Goal: Task Accomplishment & Management: Complete application form

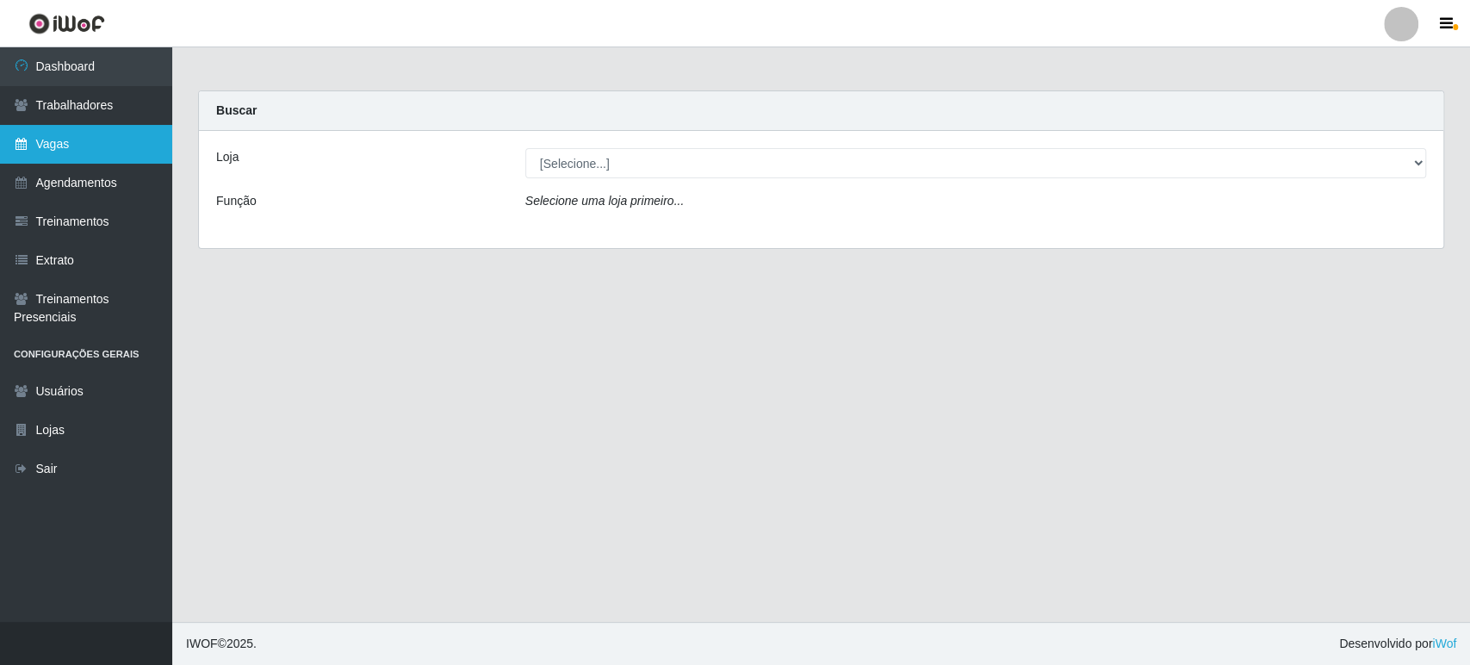
click at [62, 152] on link "Vagas" at bounding box center [86, 144] width 172 height 39
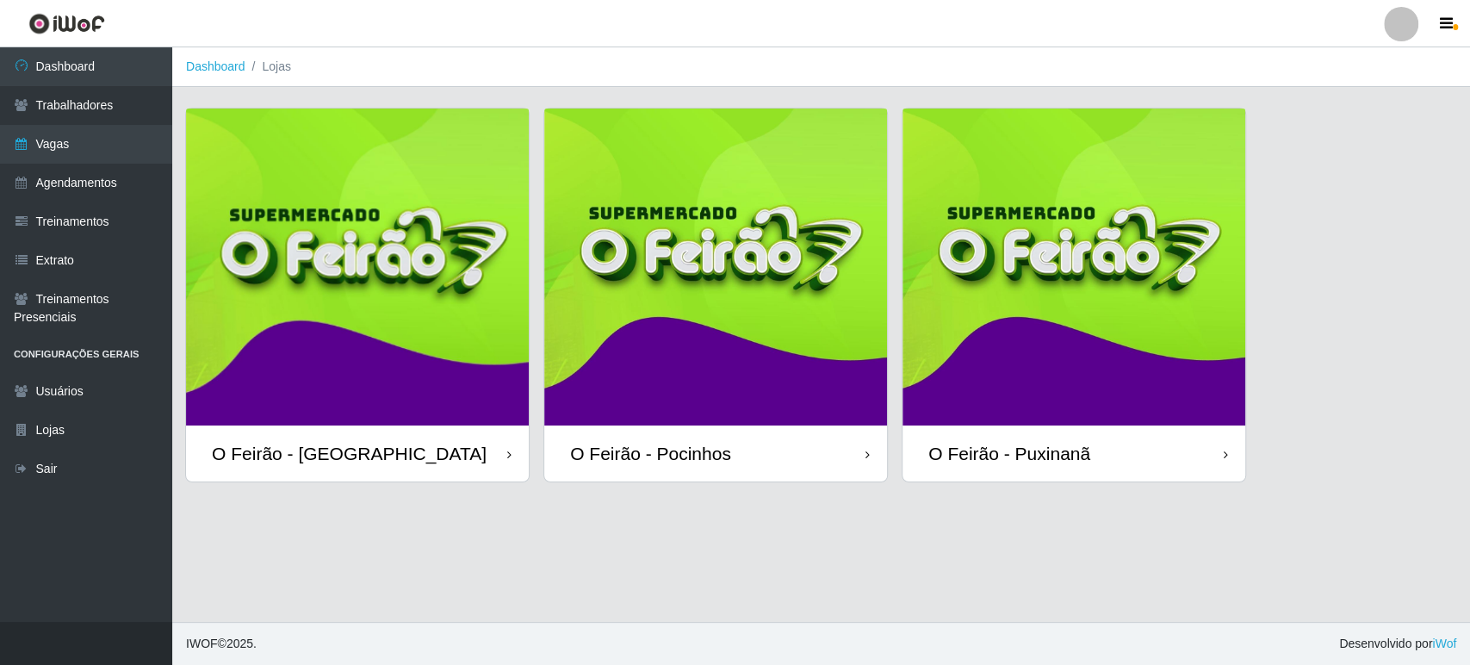
click at [402, 179] on img at bounding box center [357, 267] width 343 height 317
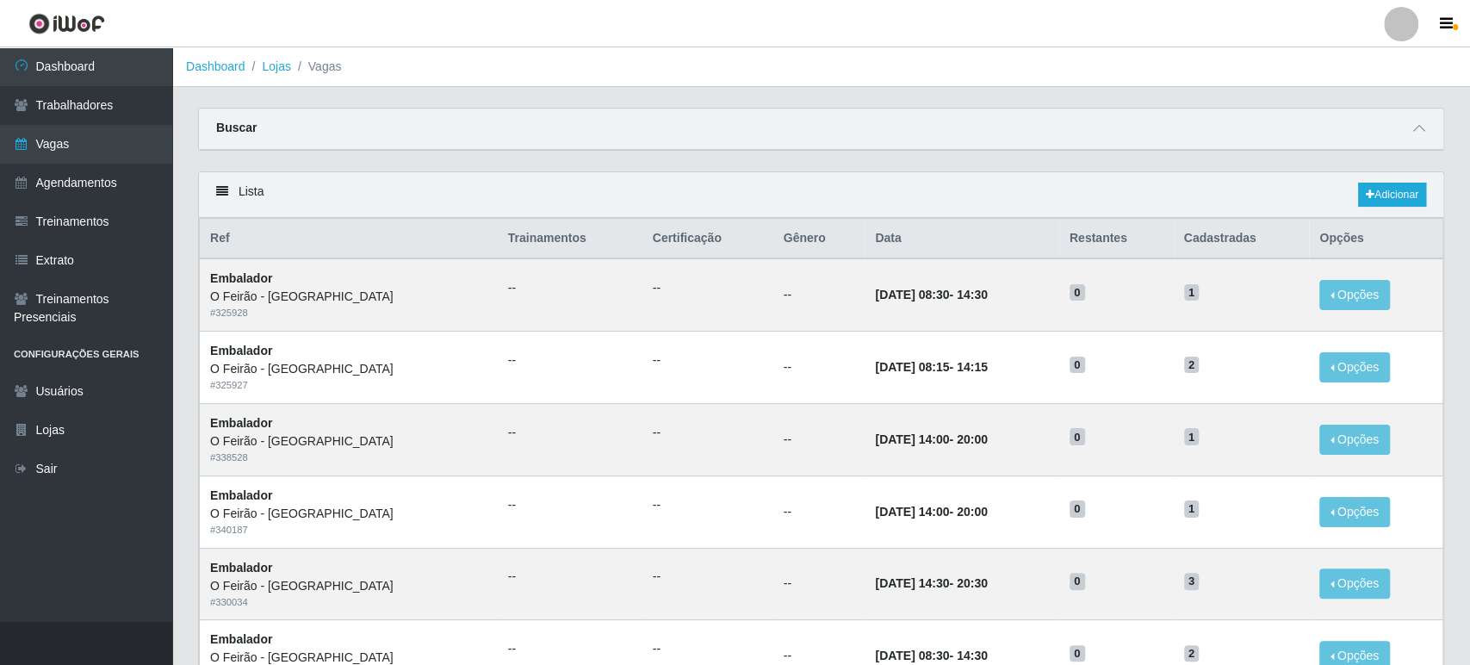
click at [396, 172] on div "Lista Adicionar" at bounding box center [821, 195] width 1245 height 46
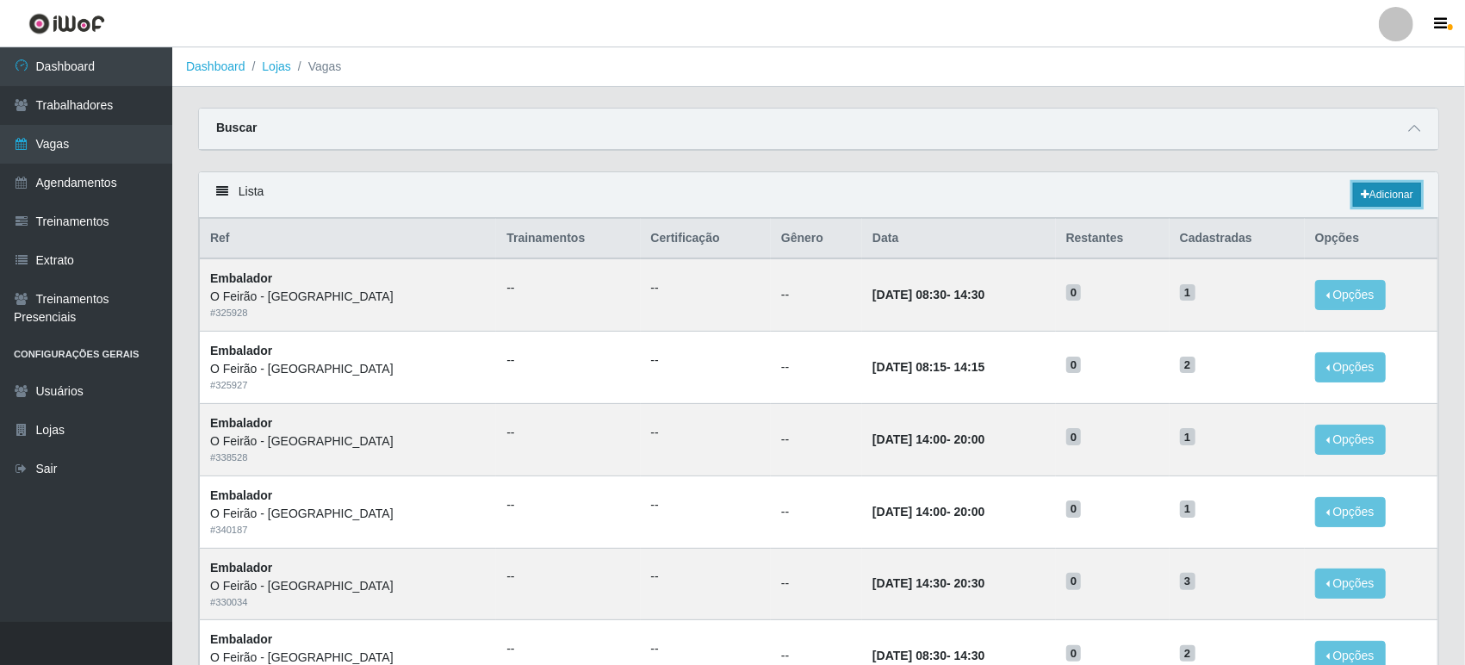
click at [1373, 189] on link "Adicionar" at bounding box center [1387, 195] width 68 height 24
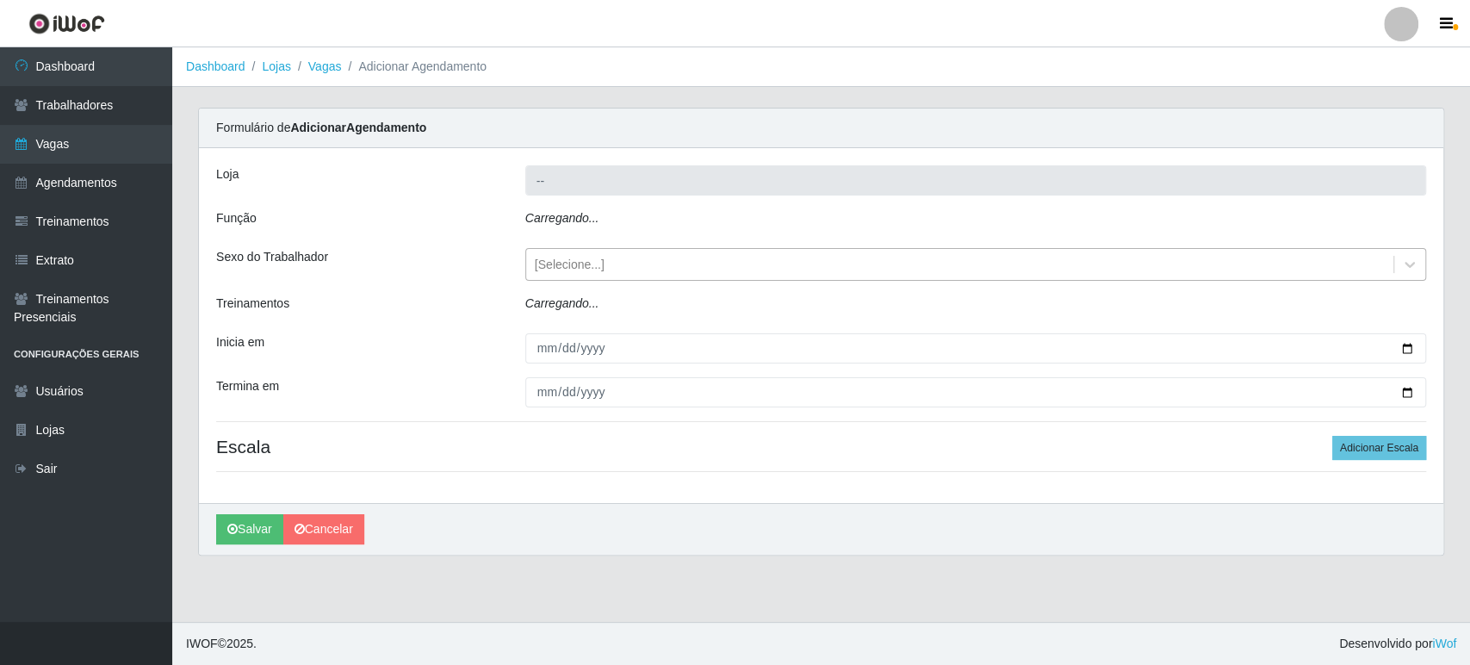
type input "O Feirão - [GEOGRAPHIC_DATA]"
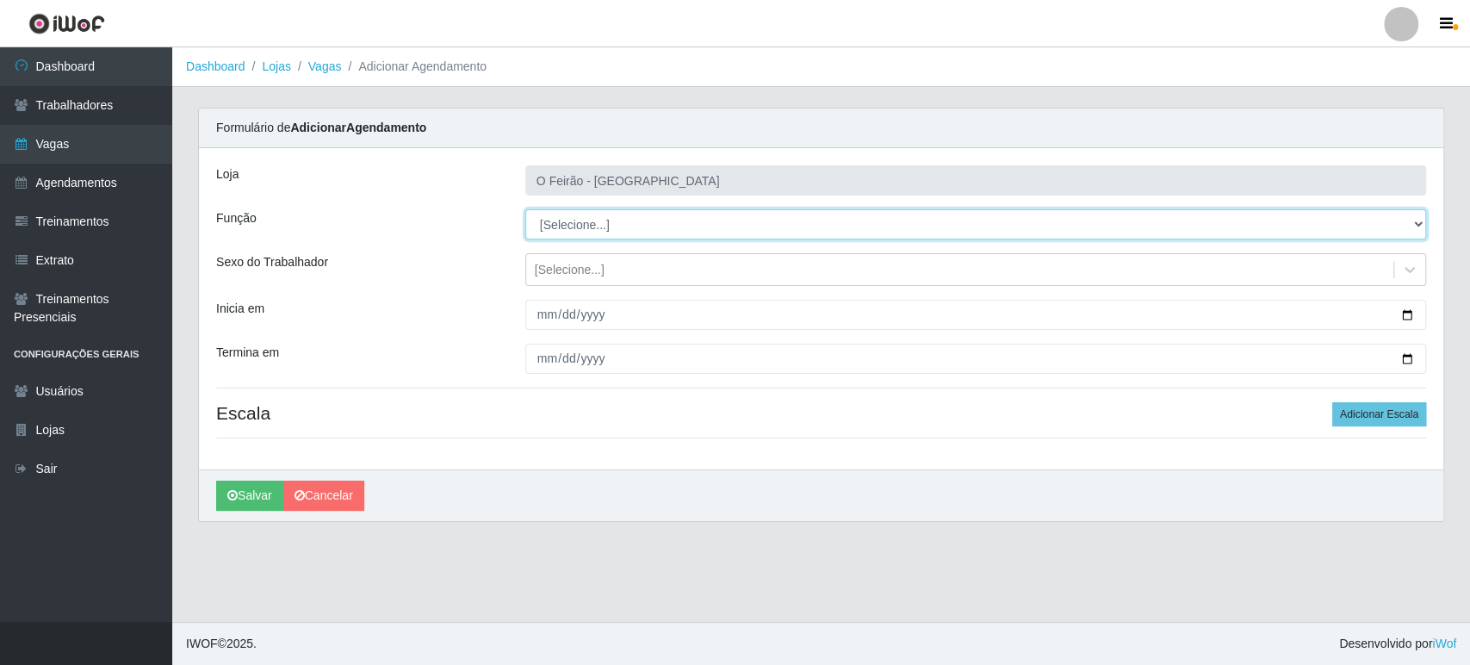
drag, startPoint x: 612, startPoint y: 234, endPoint x: 620, endPoint y: 237, distance: 9.0
click at [612, 234] on select "[Selecione...] ASG ASG + ASG ++ Embalador Embalador + Embalador ++ Operador de …" at bounding box center [975, 224] width 901 height 30
select select "1"
click at [525, 209] on select "[Selecione...] ASG ASG + ASG ++ Embalador Embalador + Embalador ++ Operador de …" at bounding box center [975, 224] width 901 height 30
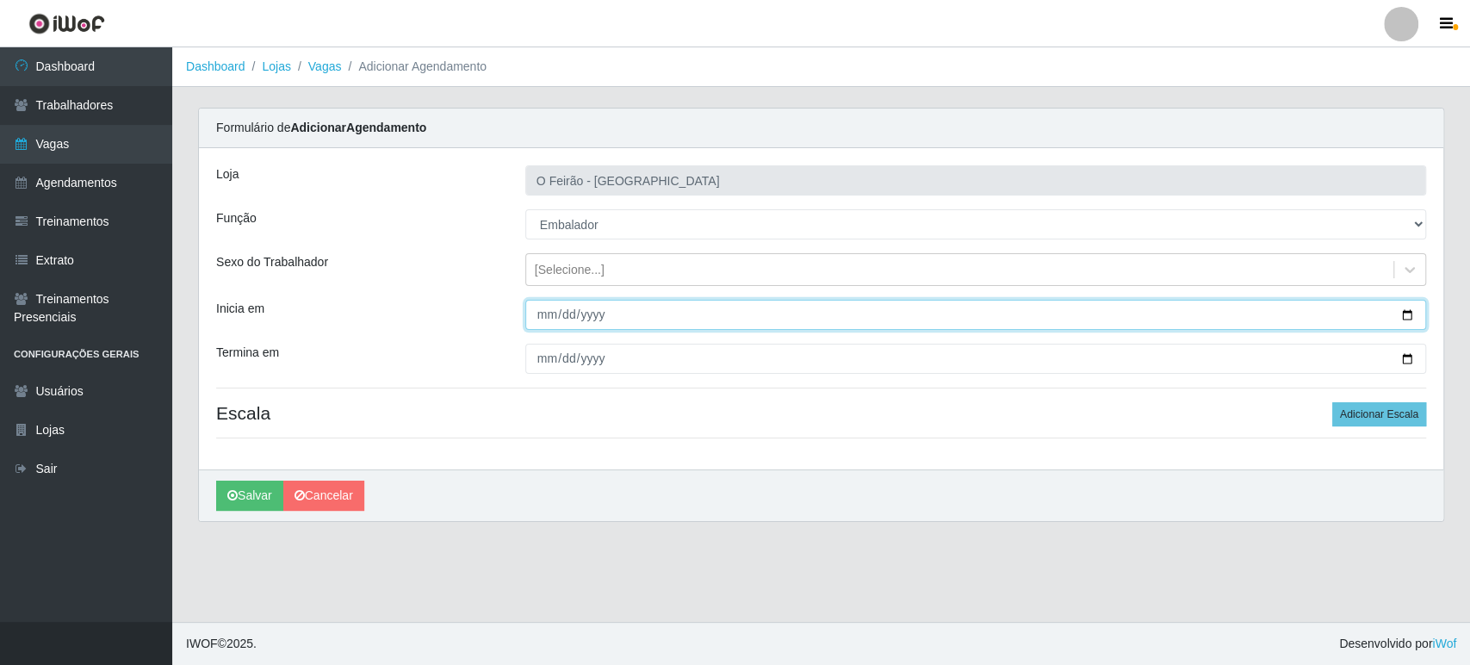
click at [1403, 309] on input "Inicia em" at bounding box center [975, 315] width 901 height 30
type input "[DATE]"
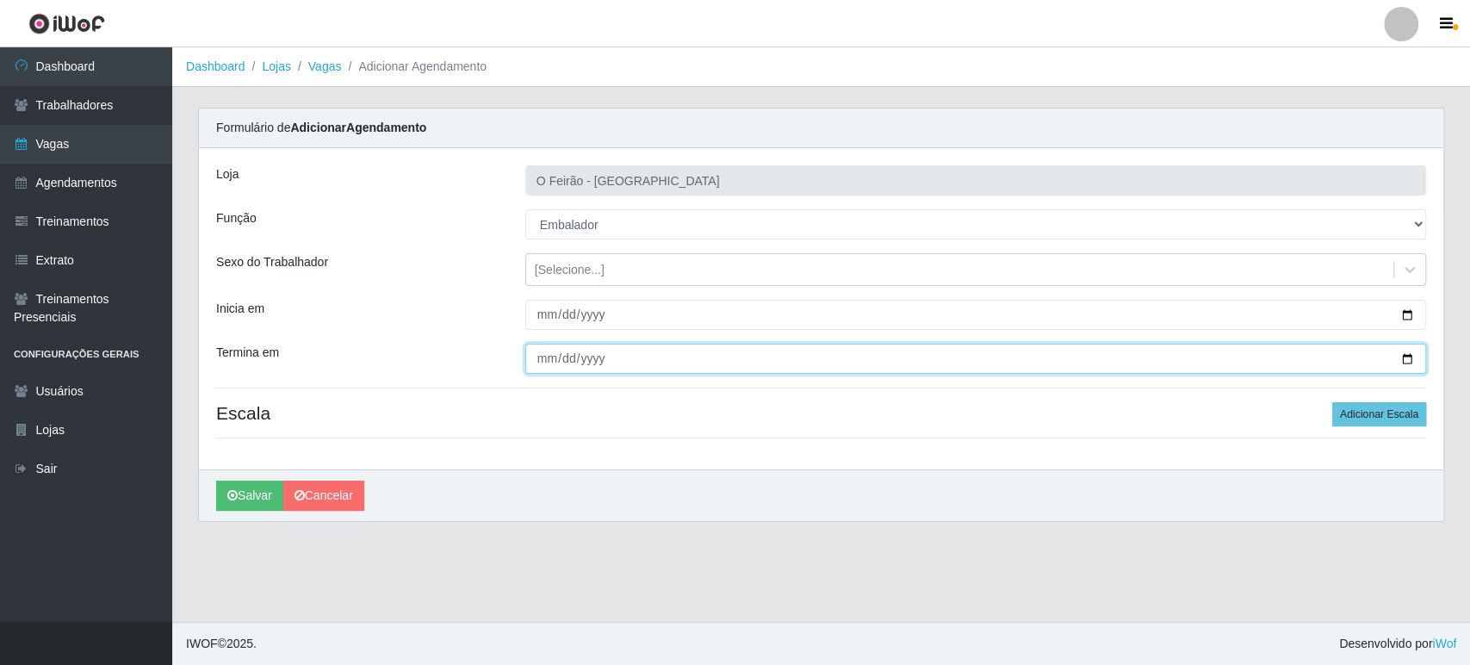
click at [1410, 359] on input "Termina em" at bounding box center [975, 359] width 901 height 30
type input "[DATE]"
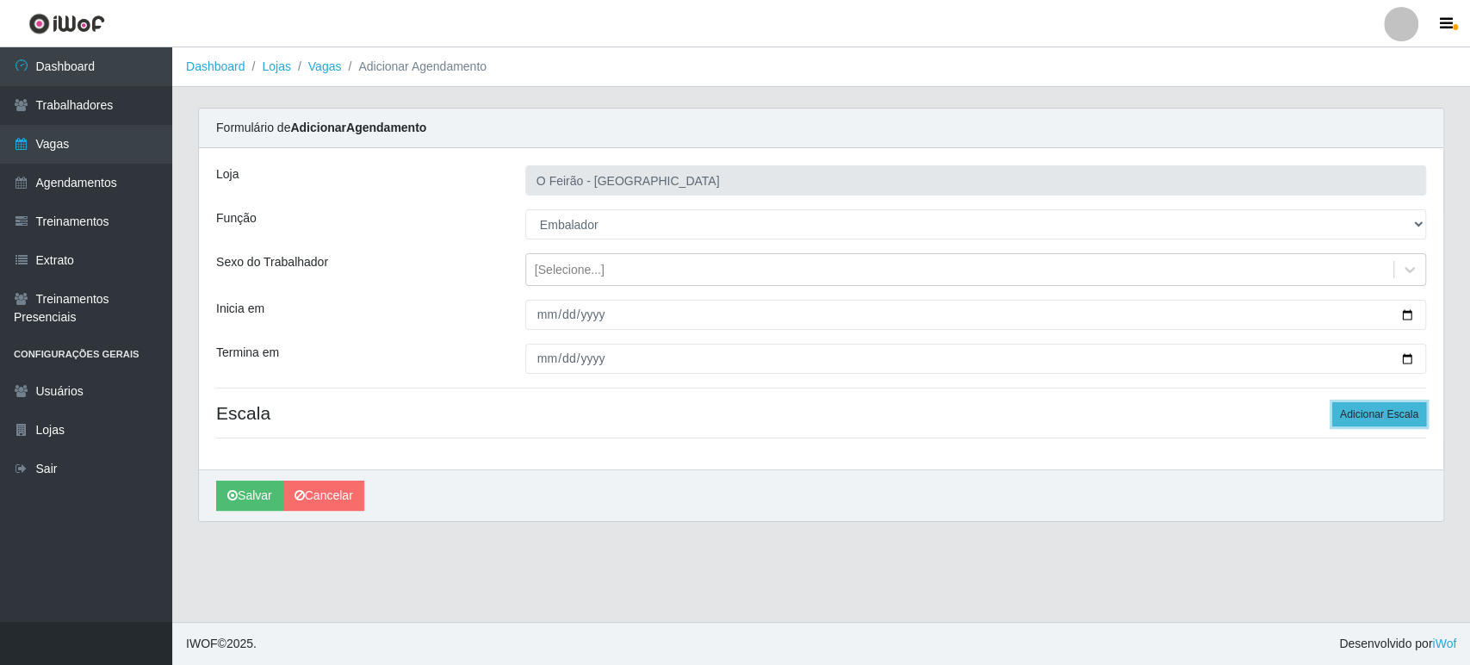
click at [1397, 415] on button "Adicionar Escala" at bounding box center [1380, 414] width 94 height 24
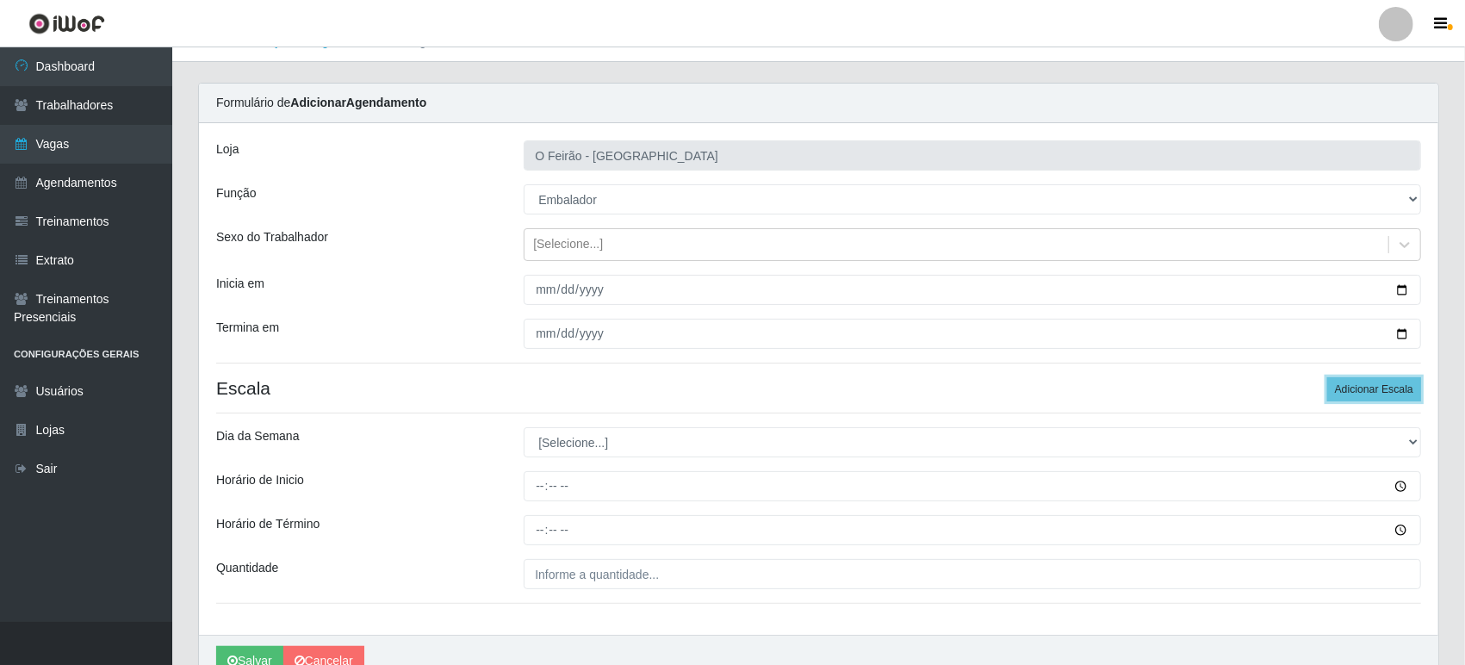
scroll to position [96, 0]
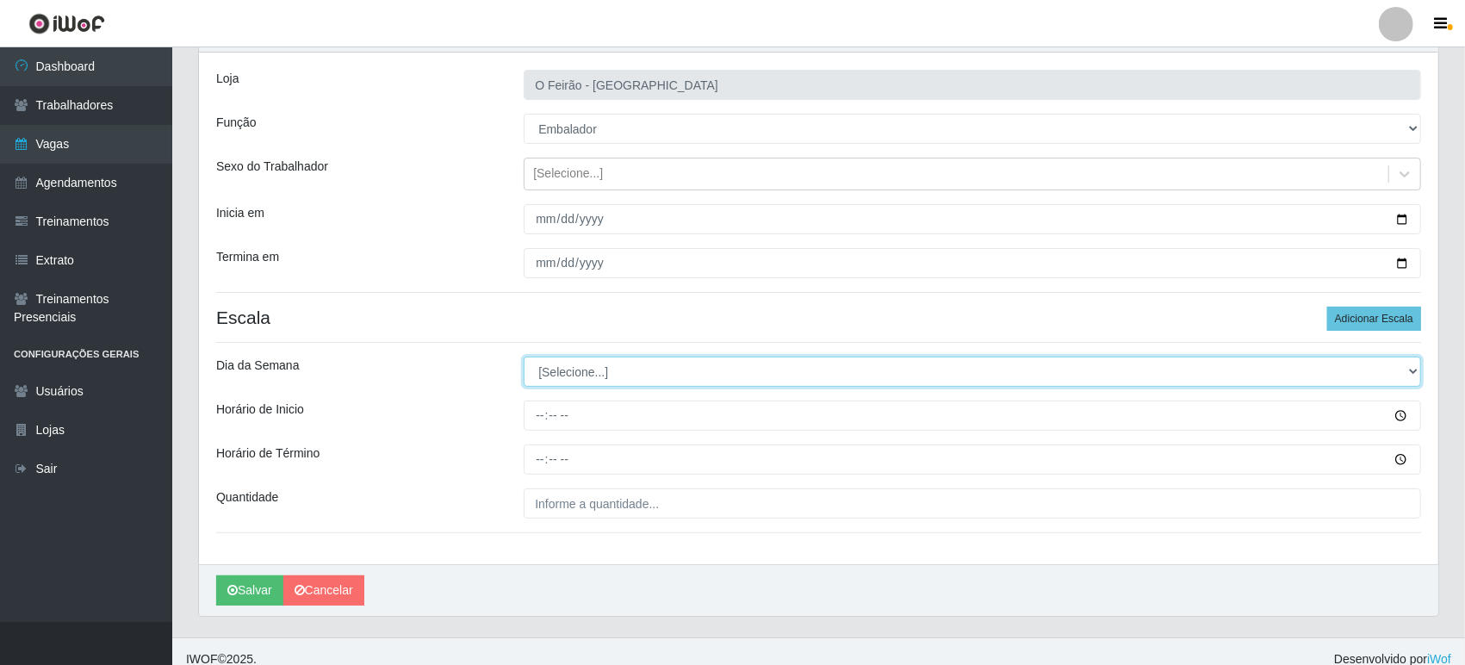
click at [674, 377] on select "[Selecione...] Segunda Terça Quarta Quinta Sexta Sábado Domingo" at bounding box center [973, 372] width 898 height 30
select select "2"
click at [524, 357] on select "[Selecione...] Segunda Terça Quarta Quinta Sexta Sábado Domingo" at bounding box center [973, 372] width 898 height 30
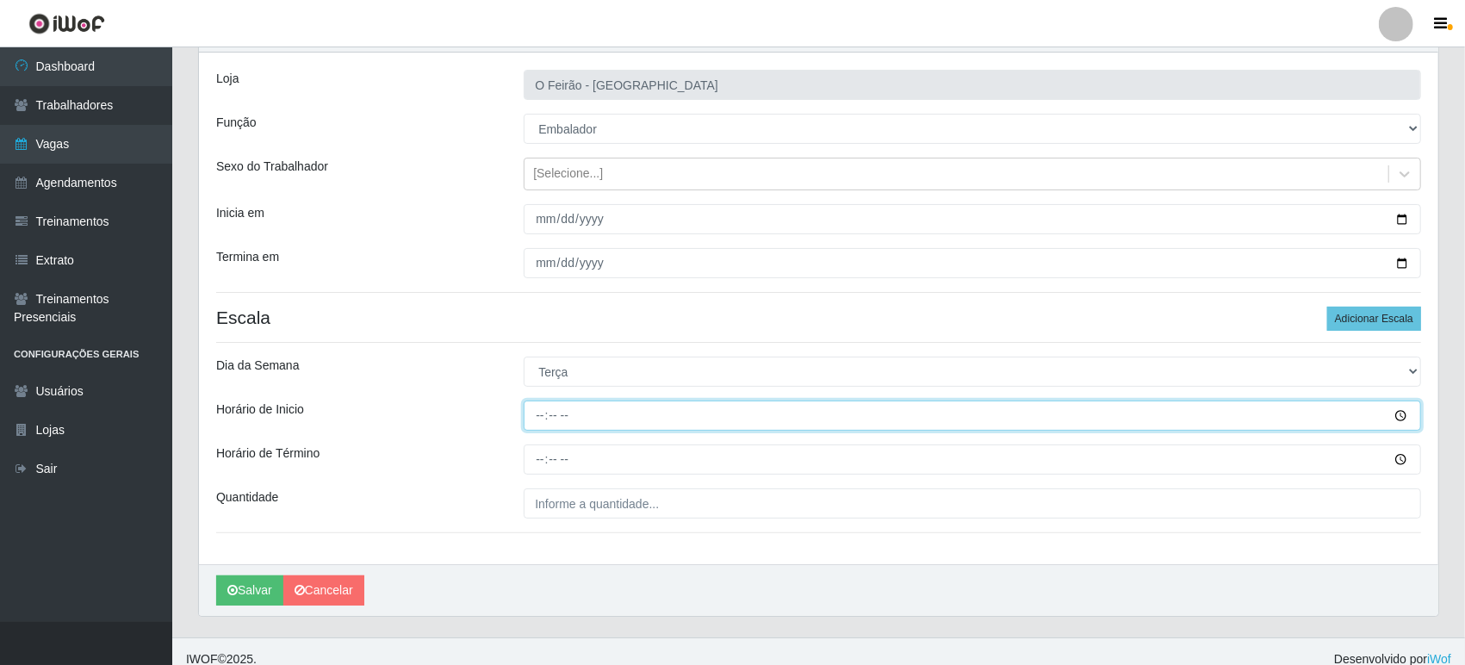
click at [624, 426] on input "Horário de Inicio" at bounding box center [973, 416] width 898 height 30
type input "08:00"
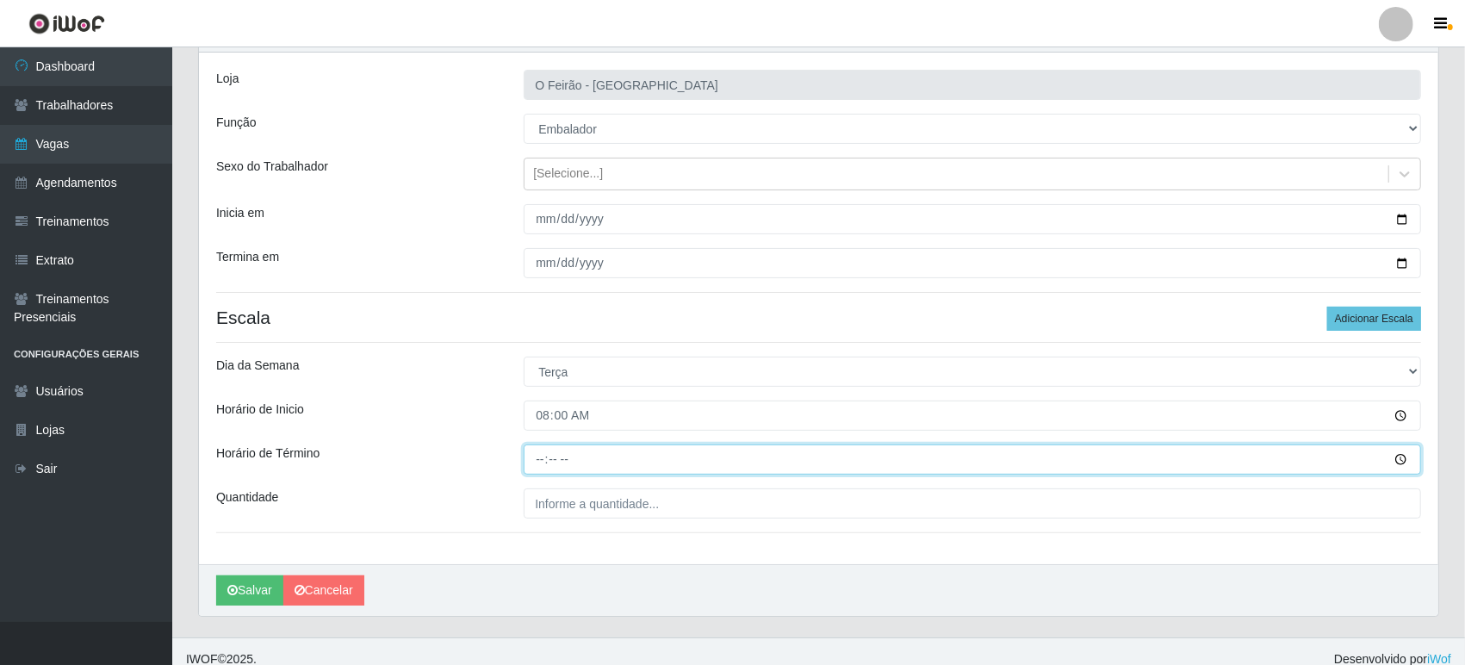
click at [613, 454] on input "Horário de Término" at bounding box center [973, 459] width 898 height 30
